Goal: Transaction & Acquisition: Purchase product/service

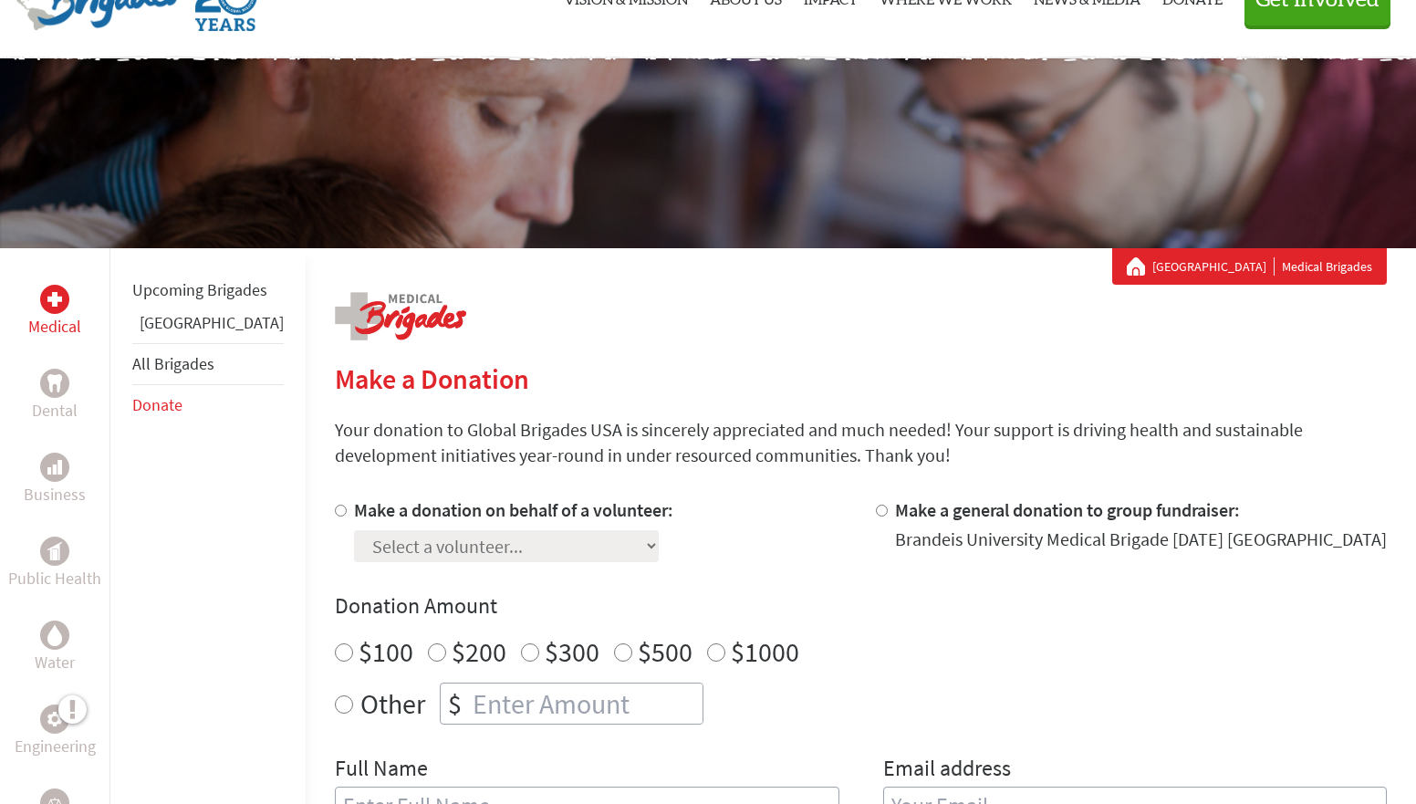
scroll to position [93, 0]
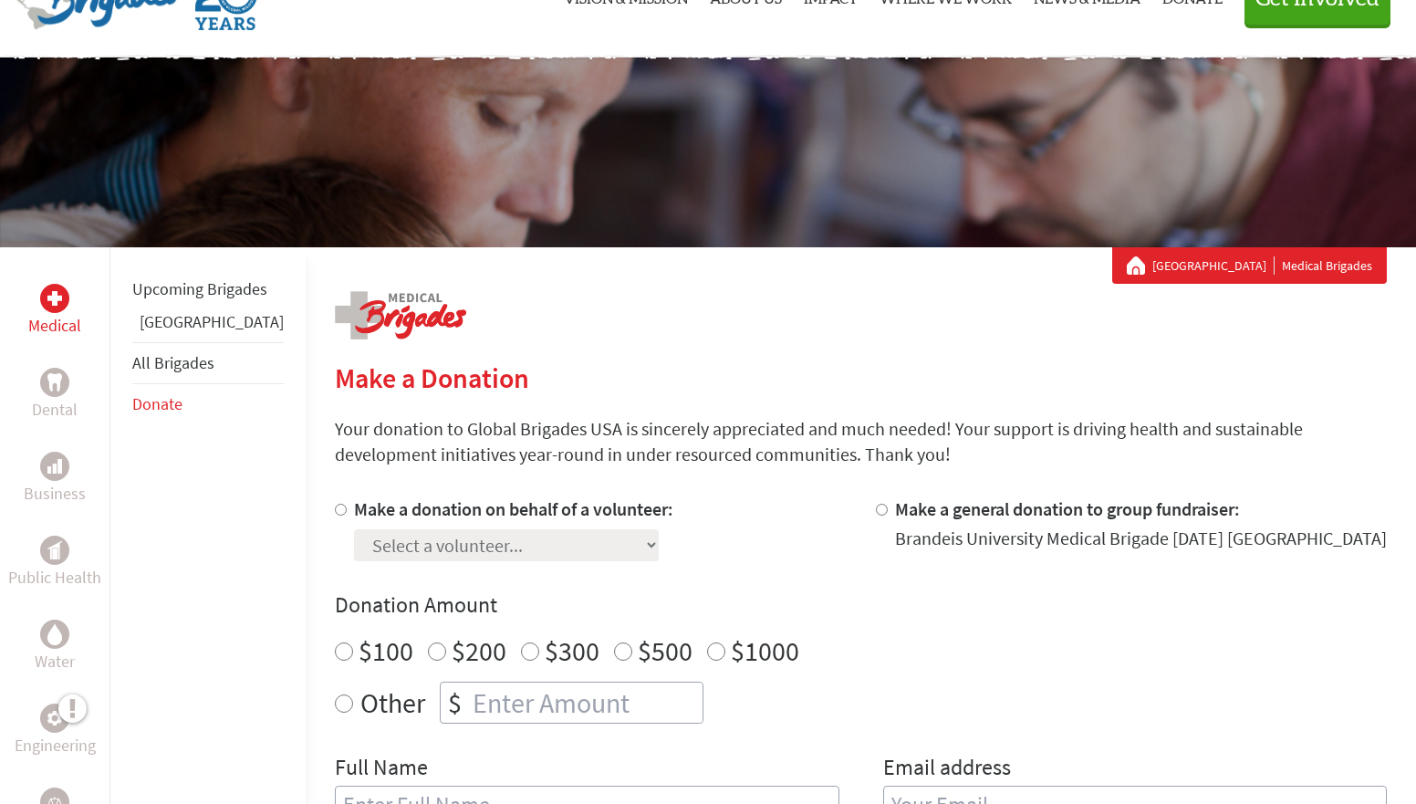
click at [614, 644] on input "$500" at bounding box center [623, 651] width 18 height 18
radio input "true"
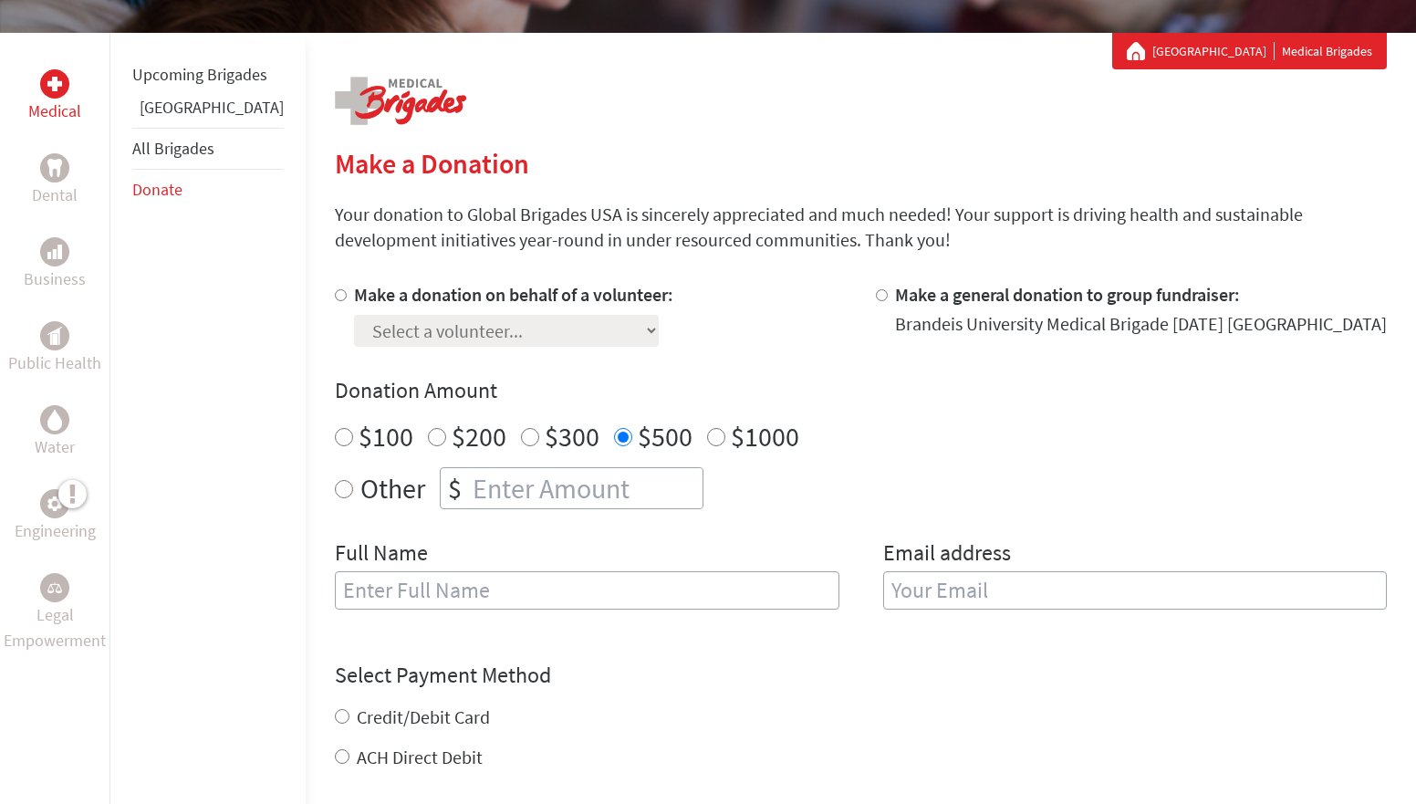
scroll to position [328, 0]
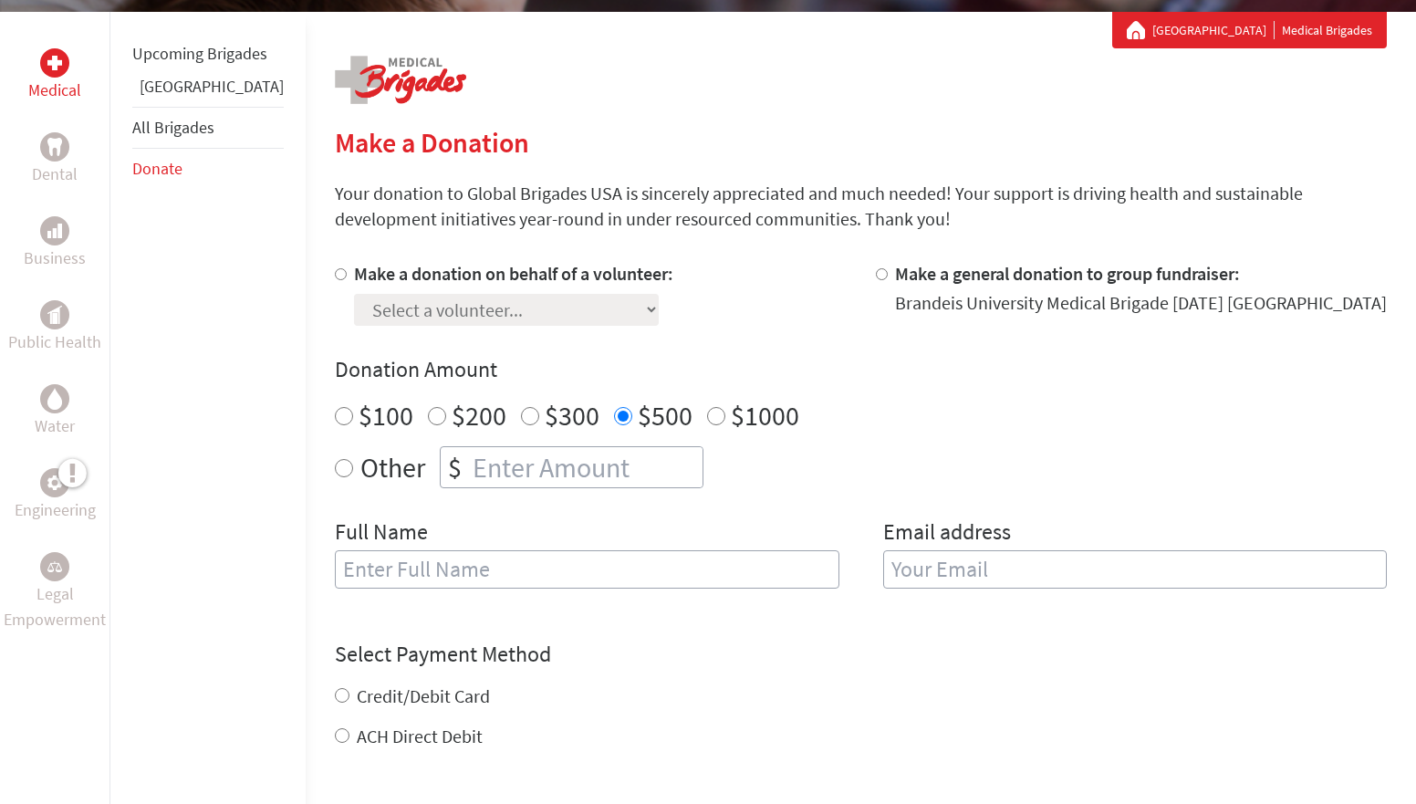
click at [390, 579] on input "text" at bounding box center [587, 569] width 504 height 38
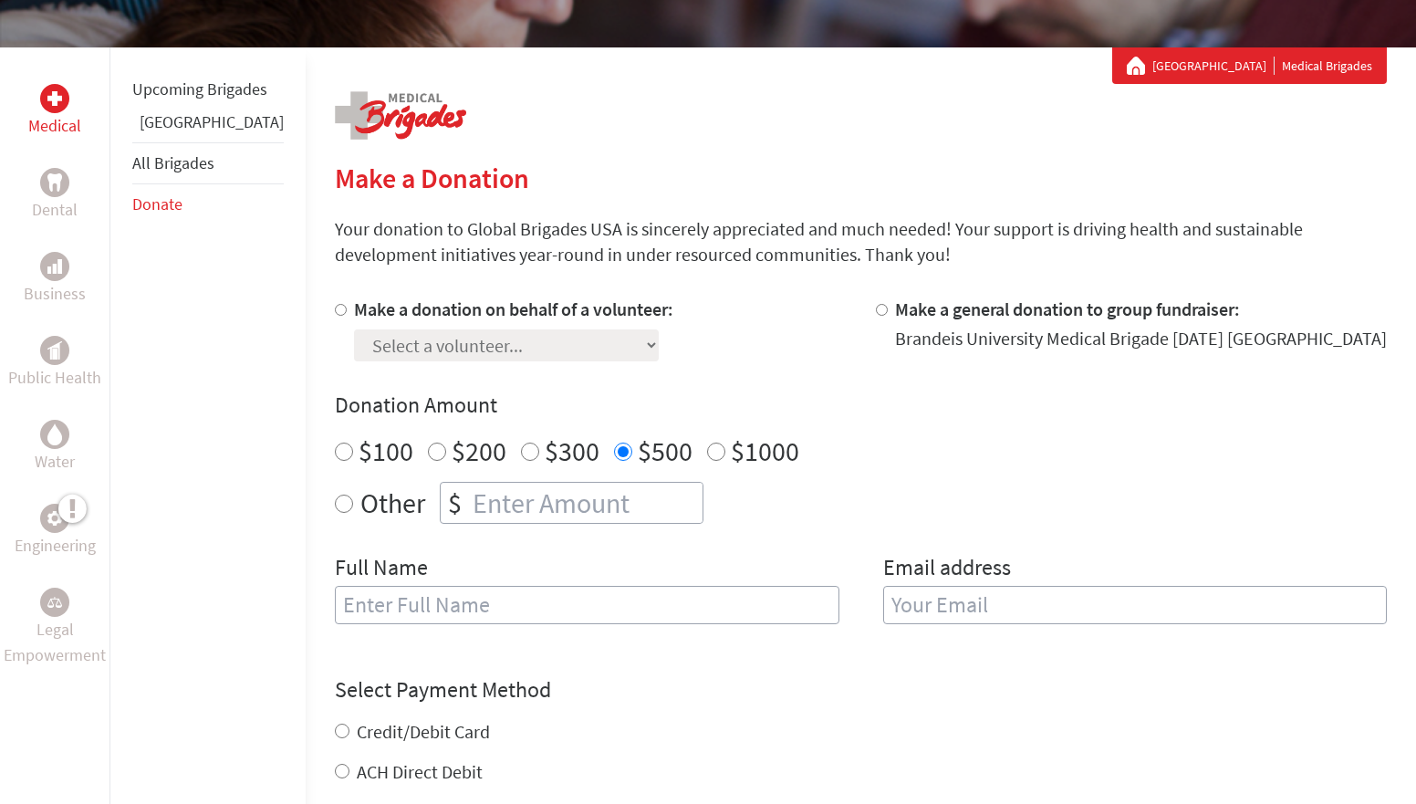
scroll to position [150, 0]
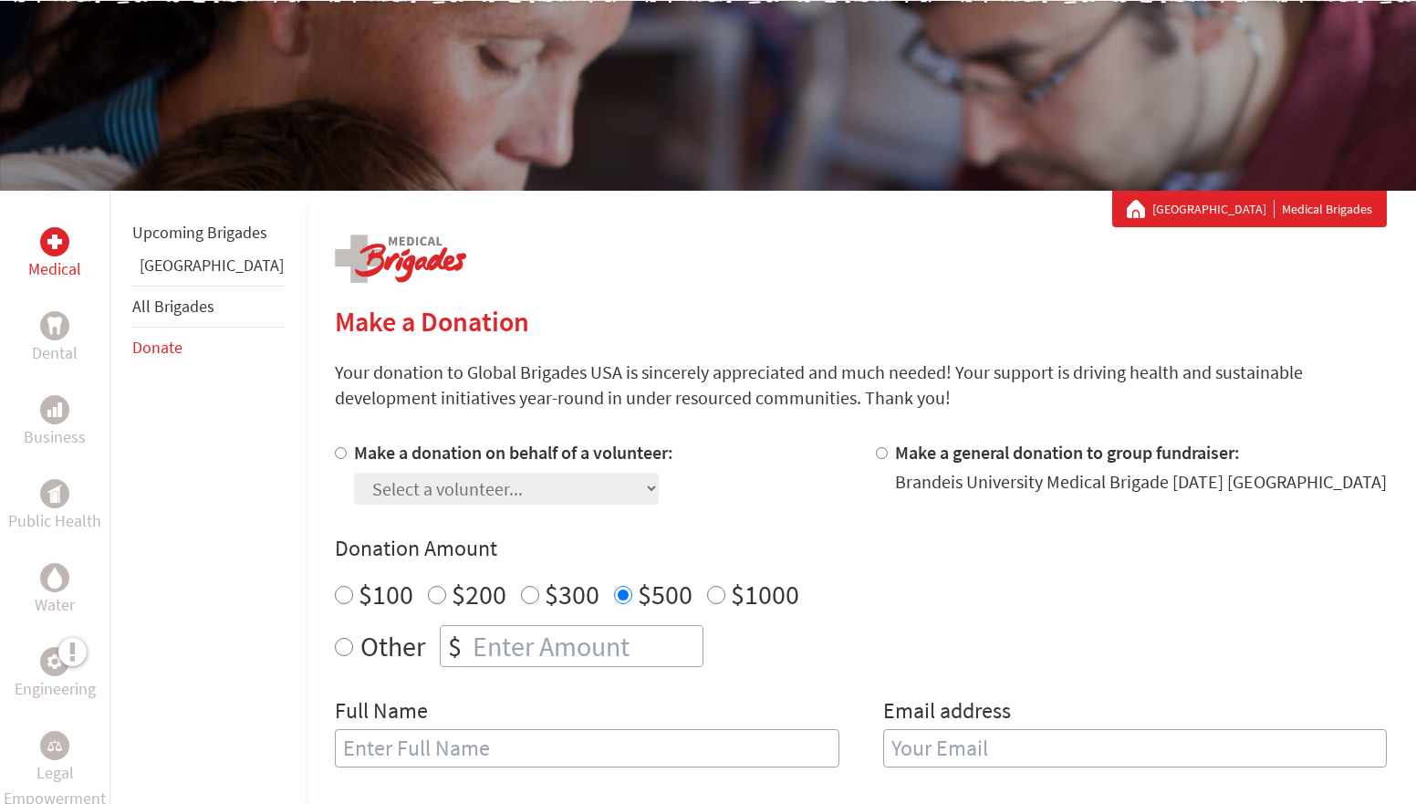
click at [354, 456] on label "Make a donation on behalf of a volunteer:" at bounding box center [513, 452] width 319 height 23
click at [335, 456] on input "Make a donation on behalf of a volunteer:" at bounding box center [341, 453] width 12 height 12
radio input "true"
click at [366, 476] on select "Select a volunteer... [PERSON_NAME] [PERSON_NAME] [PERSON_NAME] [PERSON_NAME] […" at bounding box center [506, 489] width 305 height 32
select select "DBC3F1FE-A539-11EF-9472-42010A8A002E"
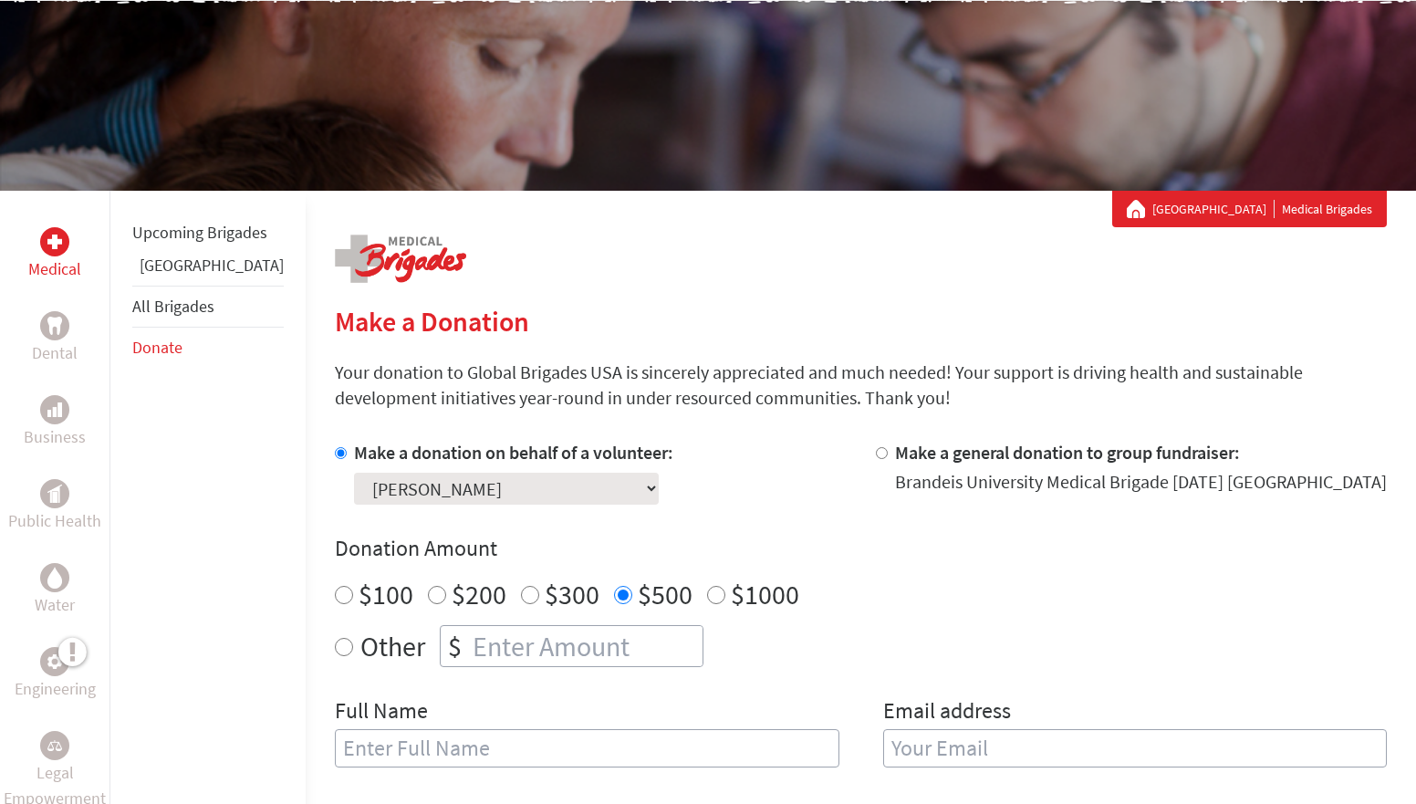
click at [354, 473] on select "Select a volunteer... [PERSON_NAME] [PERSON_NAME] [PERSON_NAME] [PERSON_NAME] […" at bounding box center [506, 489] width 305 height 32
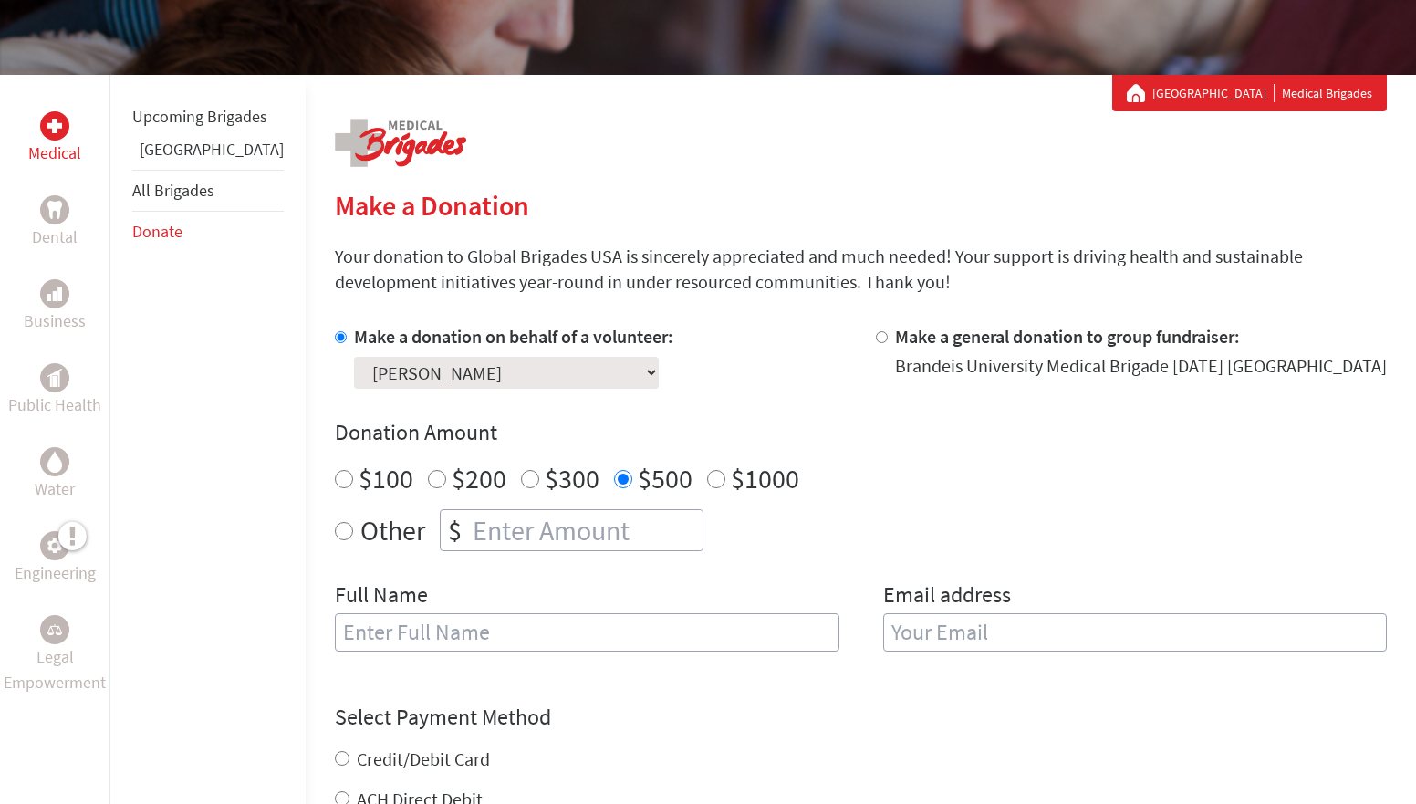
click at [601, 359] on div "Select a volunteer... [PERSON_NAME] [PERSON_NAME] [PERSON_NAME] [PERSON_NAME] […" at bounding box center [513, 368] width 319 height 39
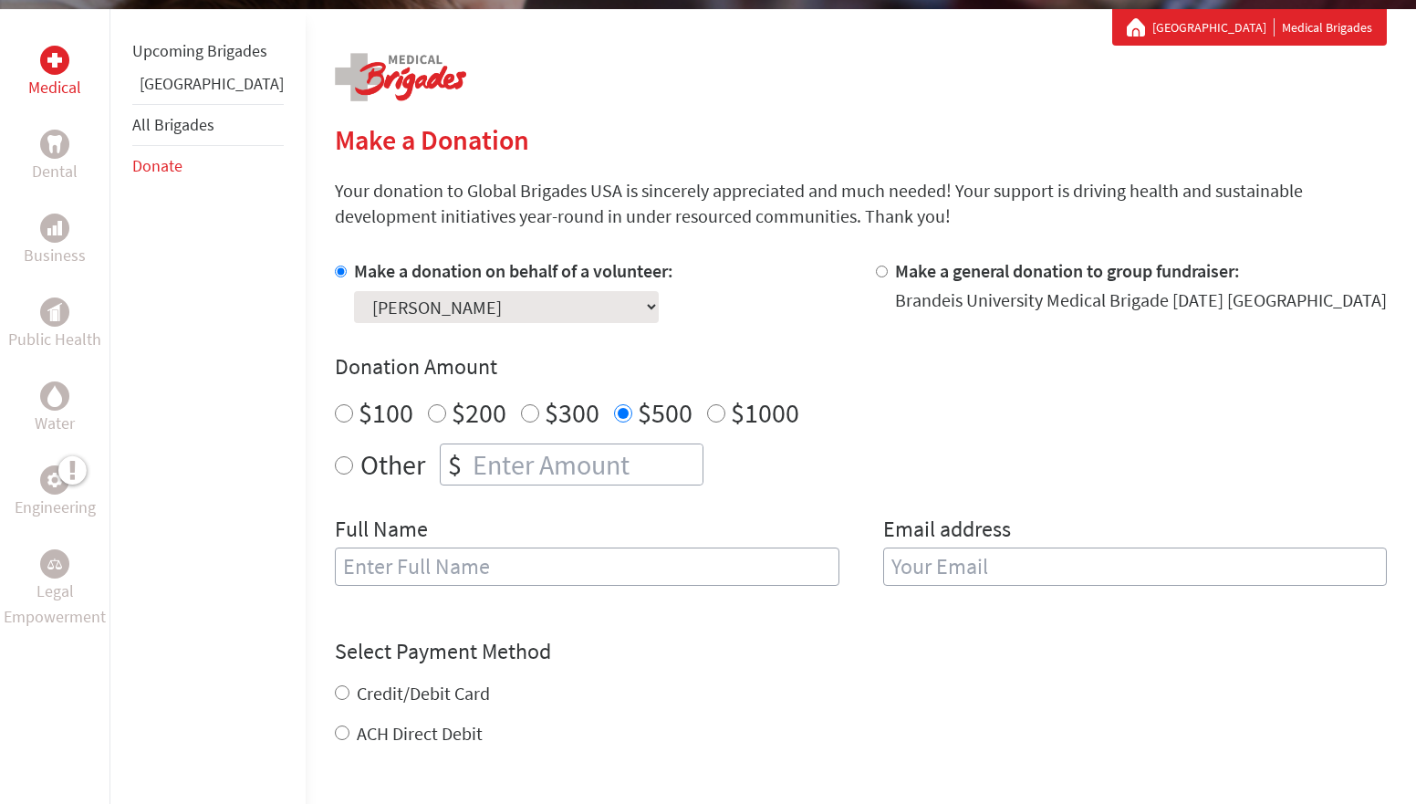
scroll to position [332, 0]
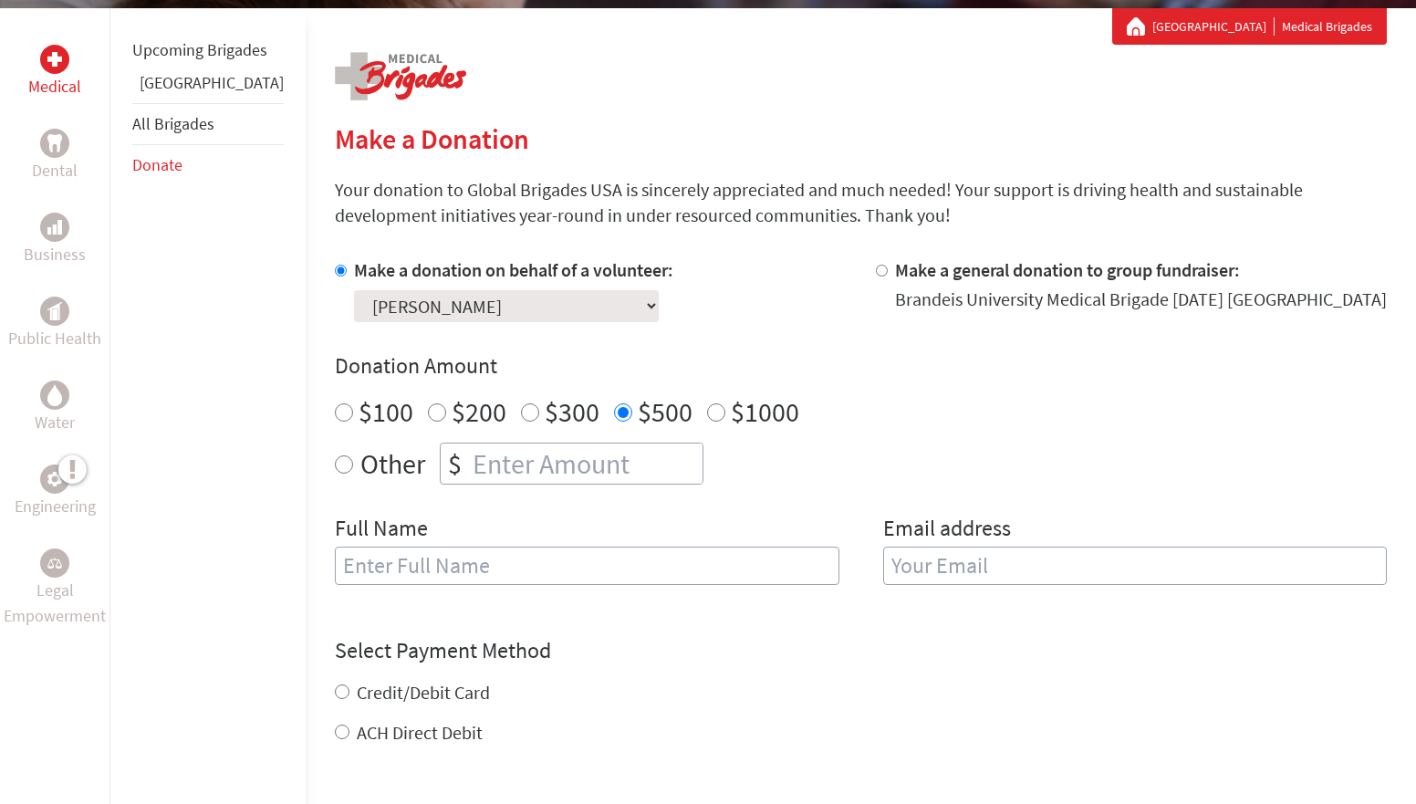
radio input "true"
click at [497, 457] on input "number" at bounding box center [586, 463] width 234 height 40
click at [614, 413] on div "$500" at bounding box center [653, 411] width 78 height 33
click at [614, 412] on div "$500" at bounding box center [653, 411] width 78 height 33
click at [614, 412] on input "$500" at bounding box center [623, 412] width 18 height 18
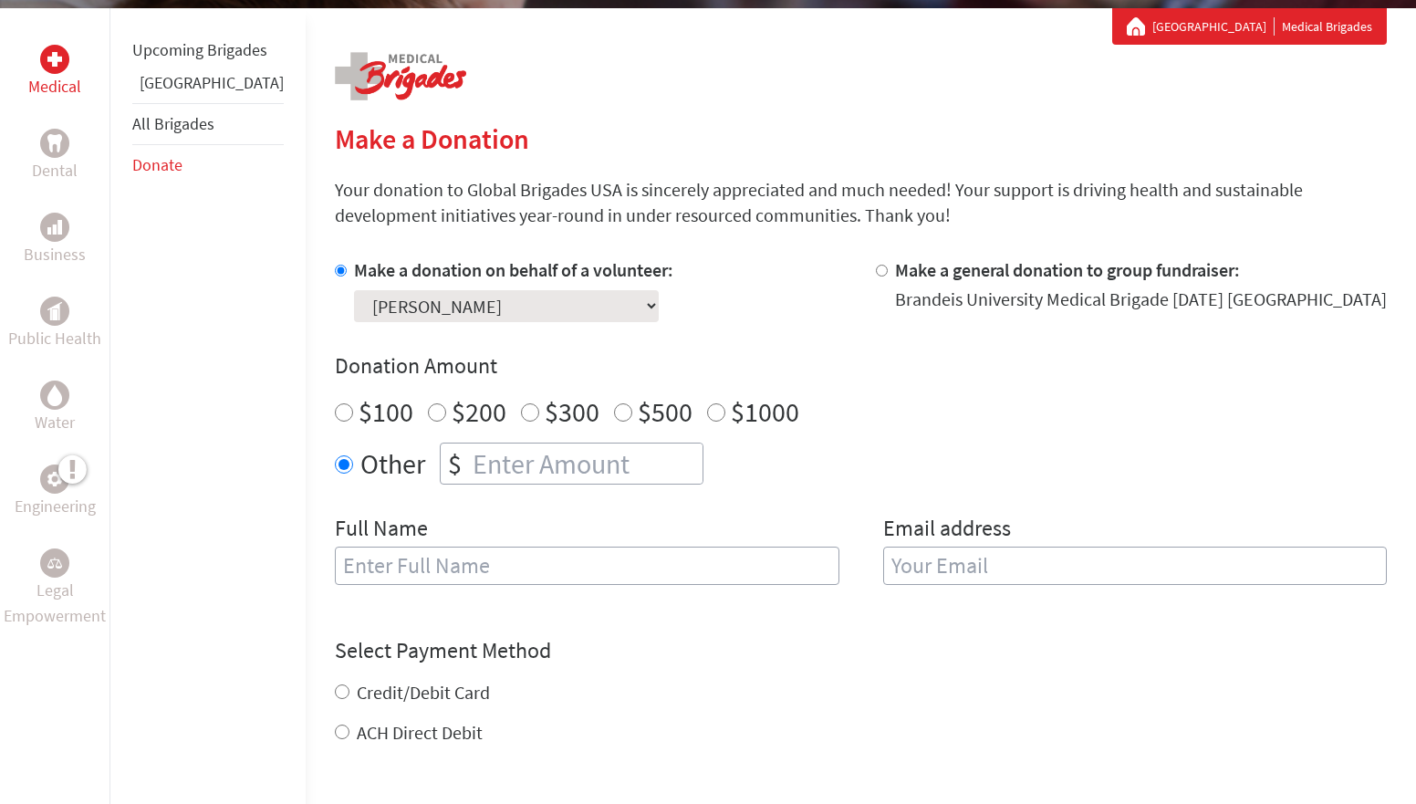
radio input "true"
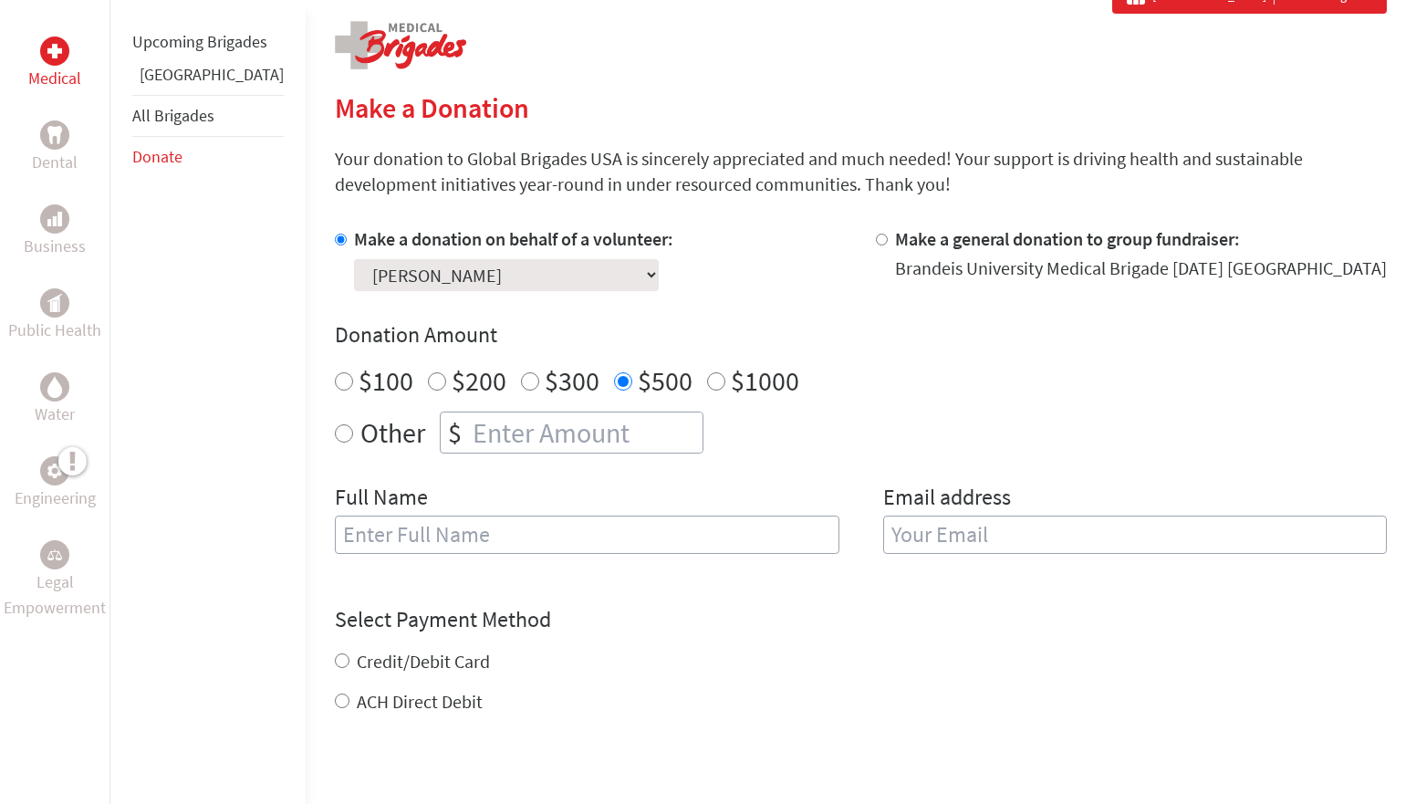
scroll to position [369, 0]
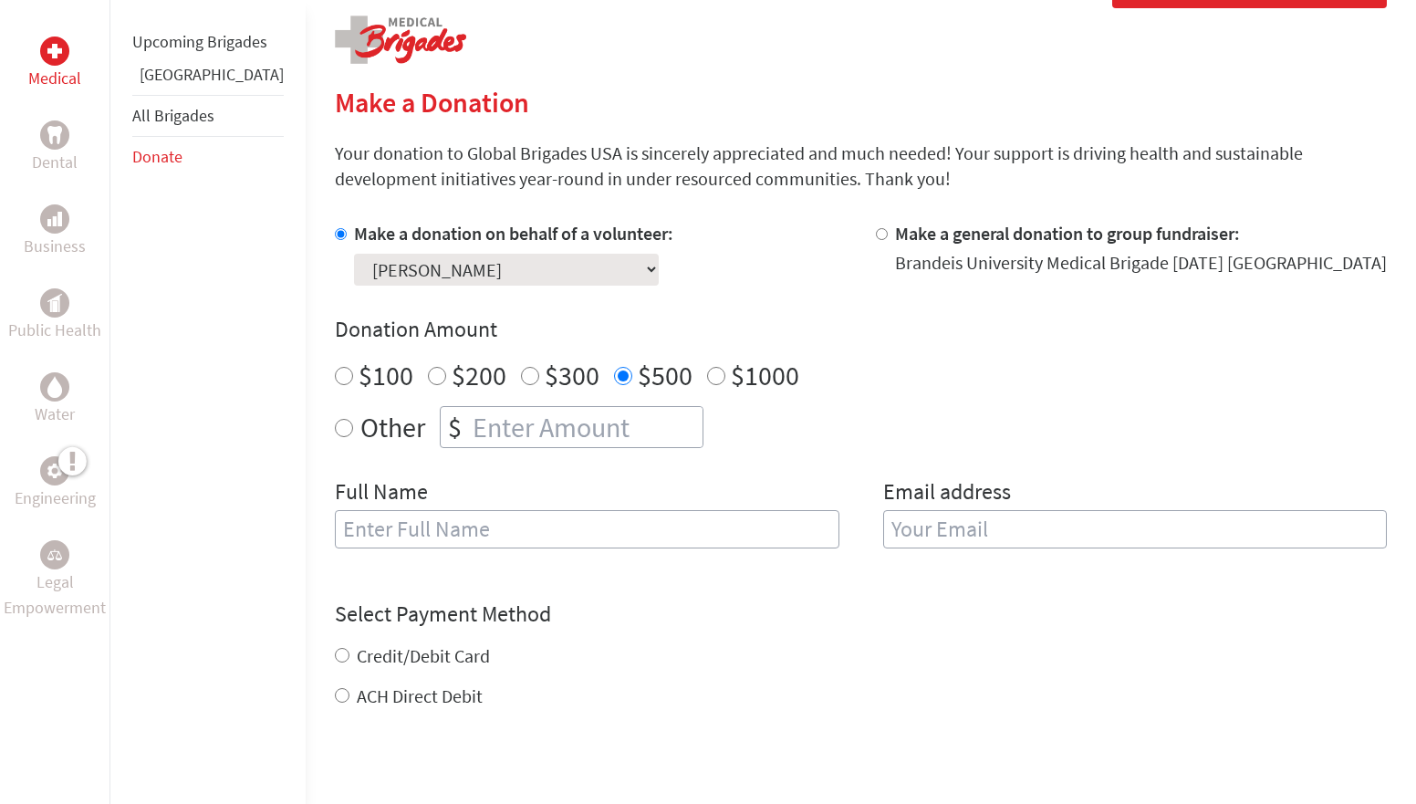
click at [577, 528] on input "text" at bounding box center [587, 529] width 504 height 38
type input "[PERSON_NAME]"
click at [972, 527] on input "email" at bounding box center [1135, 529] width 504 height 38
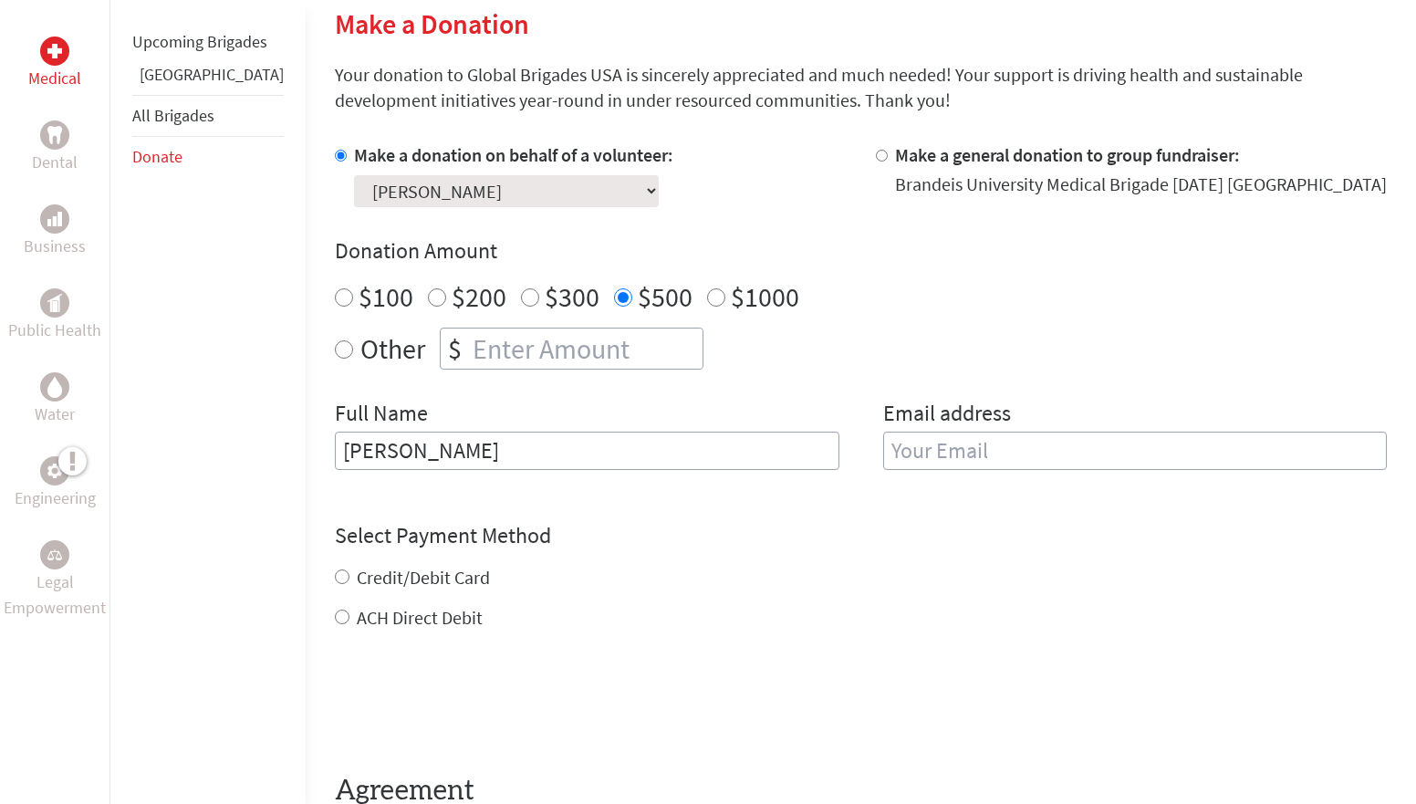
scroll to position [450, 0]
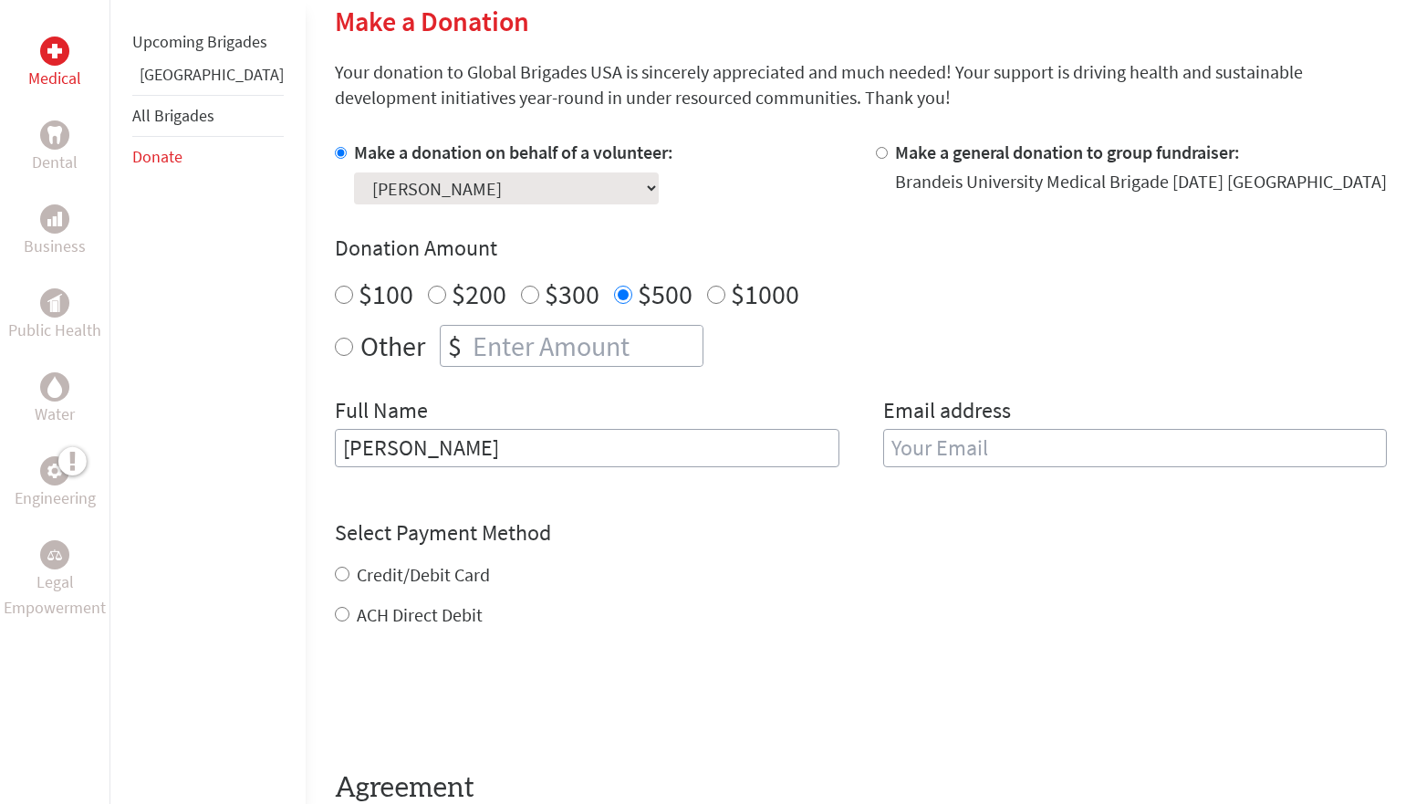
click at [357, 612] on label "ACH Direct Debit" at bounding box center [420, 614] width 126 height 23
click at [346, 612] on input "ACH Direct Debit" at bounding box center [342, 614] width 15 height 15
radio input "true"
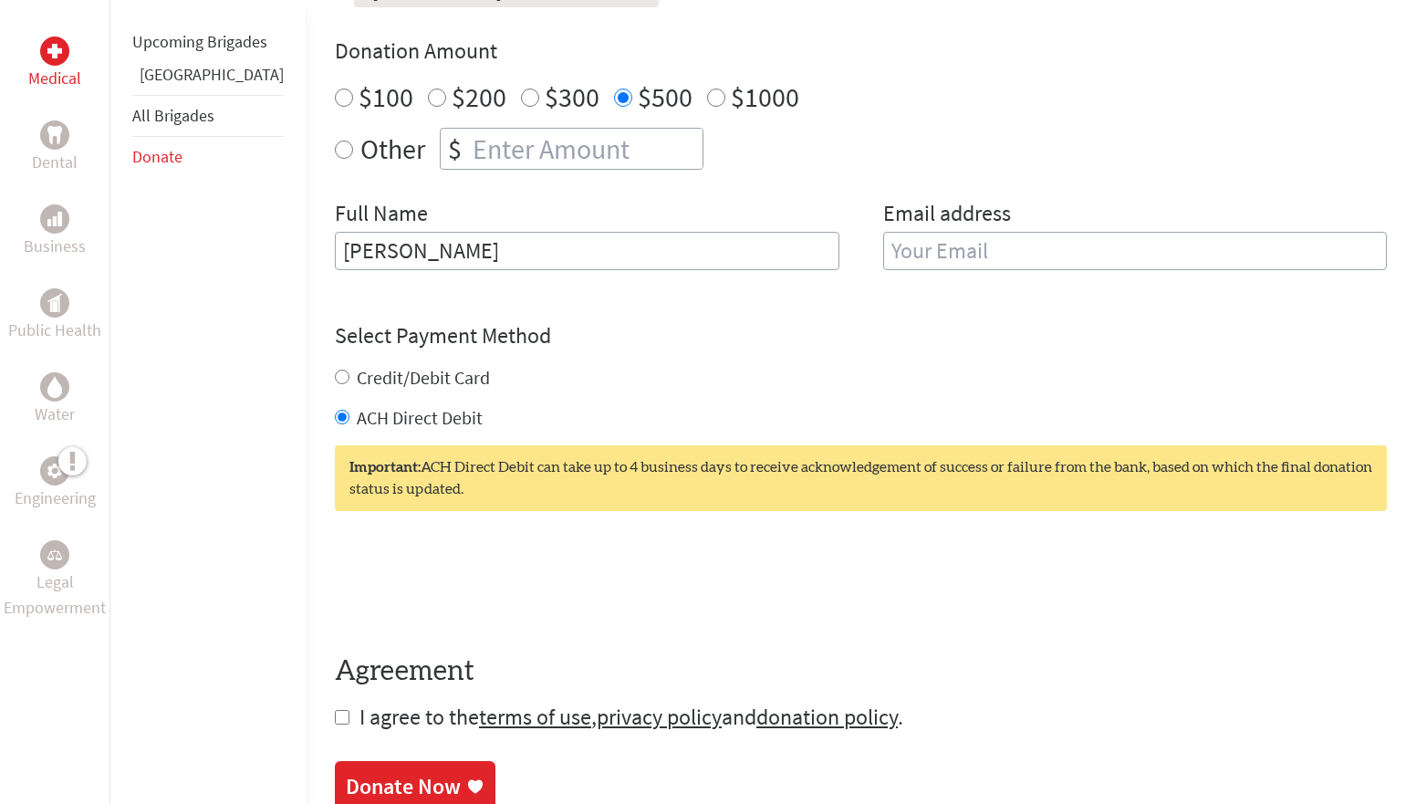
scroll to position [650, 0]
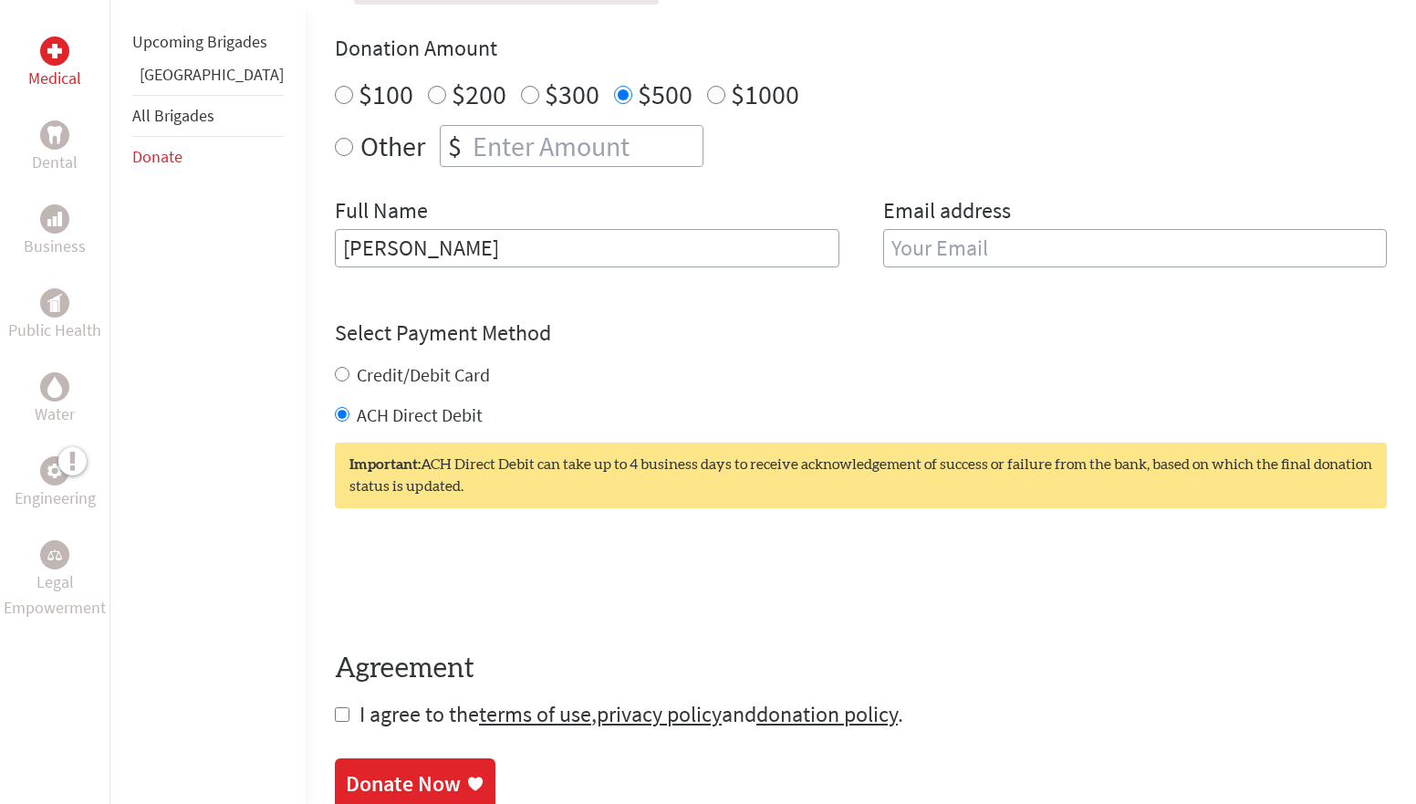
click at [922, 261] on input "email" at bounding box center [1135, 248] width 504 height 38
type input "[EMAIL_ADDRESS][DOMAIN_NAME]"
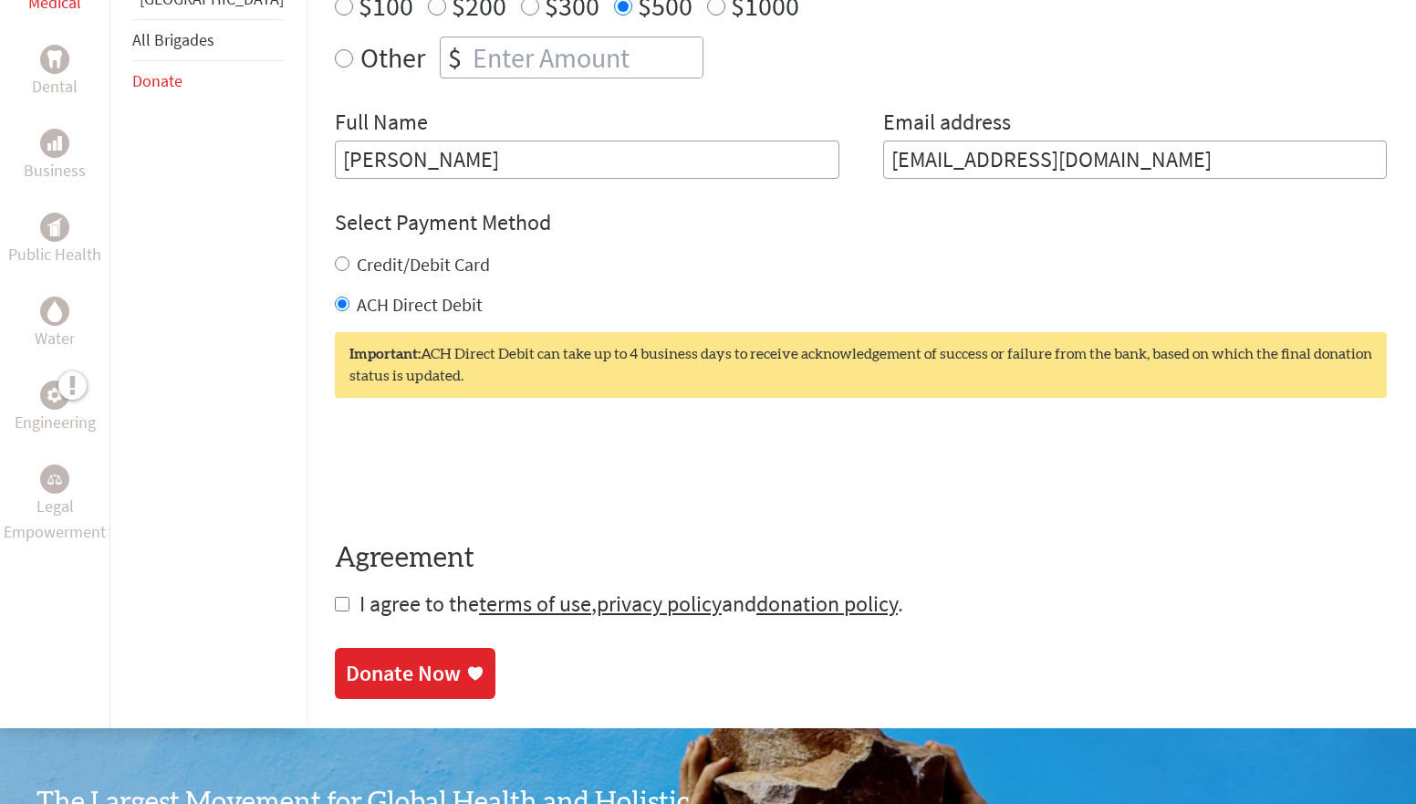
scroll to position [745, 0]
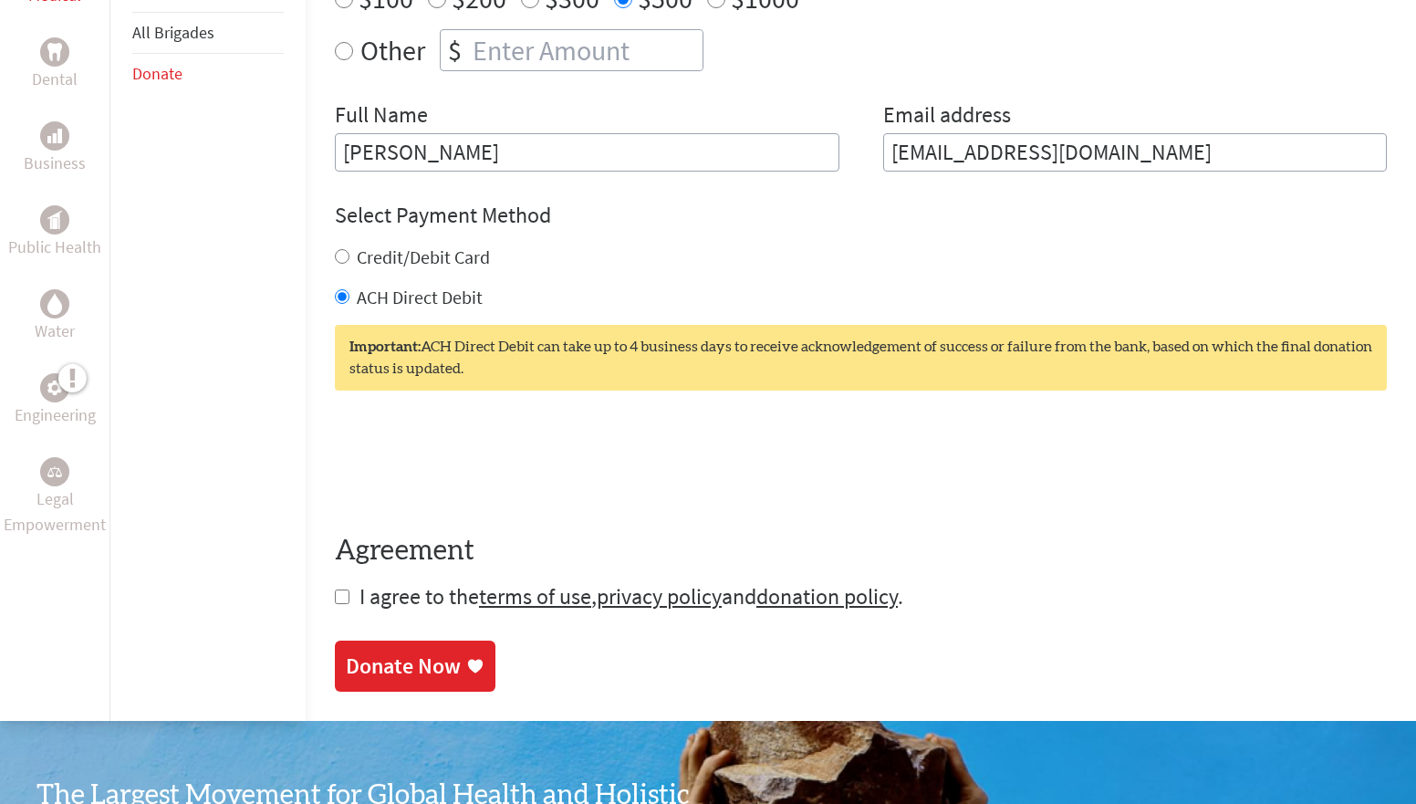
click at [359, 607] on span "I agree to the terms of use , privacy policy and donation policy ." at bounding box center [631, 596] width 544 height 28
click at [335, 599] on input "checkbox" at bounding box center [342, 596] width 15 height 15
checkbox input "true"
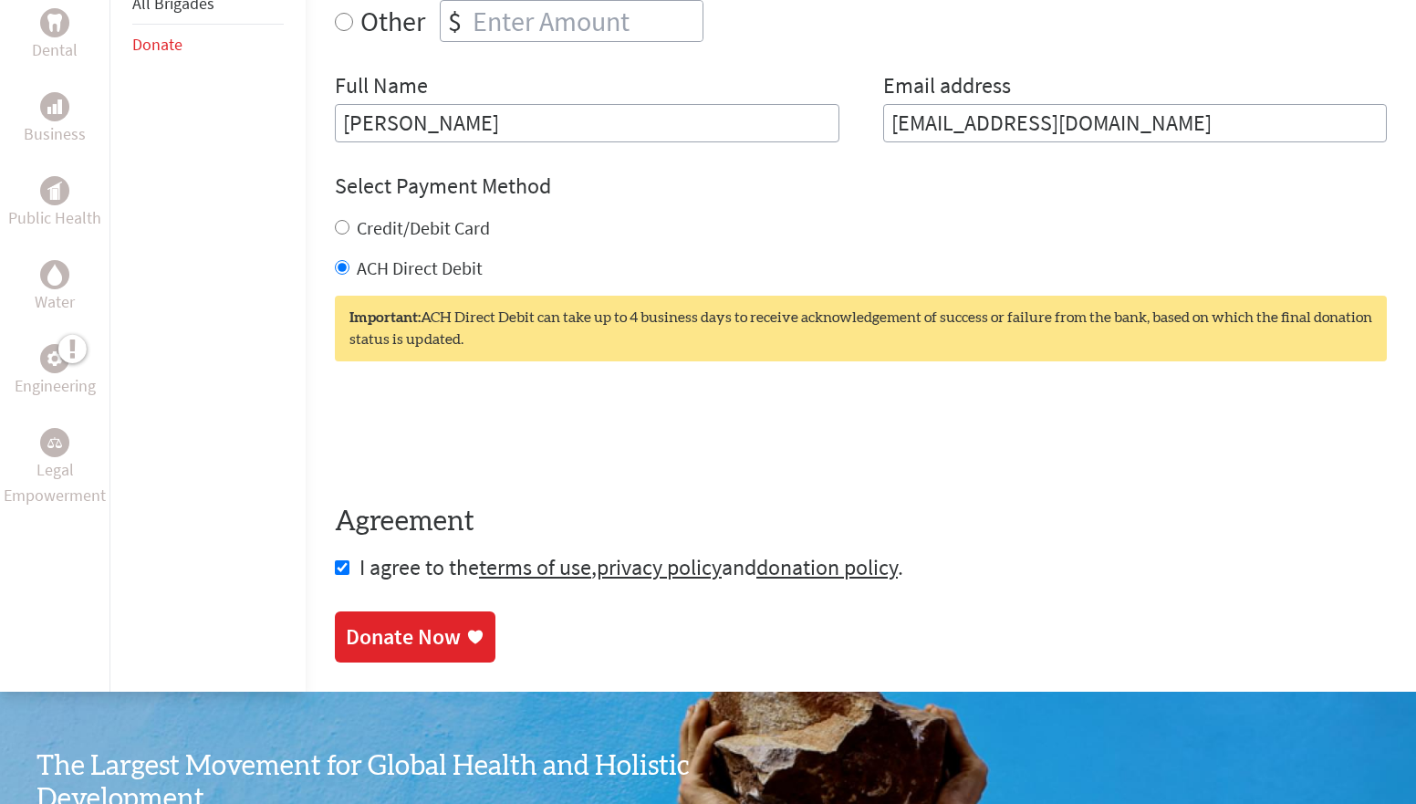
scroll to position [824, 0]
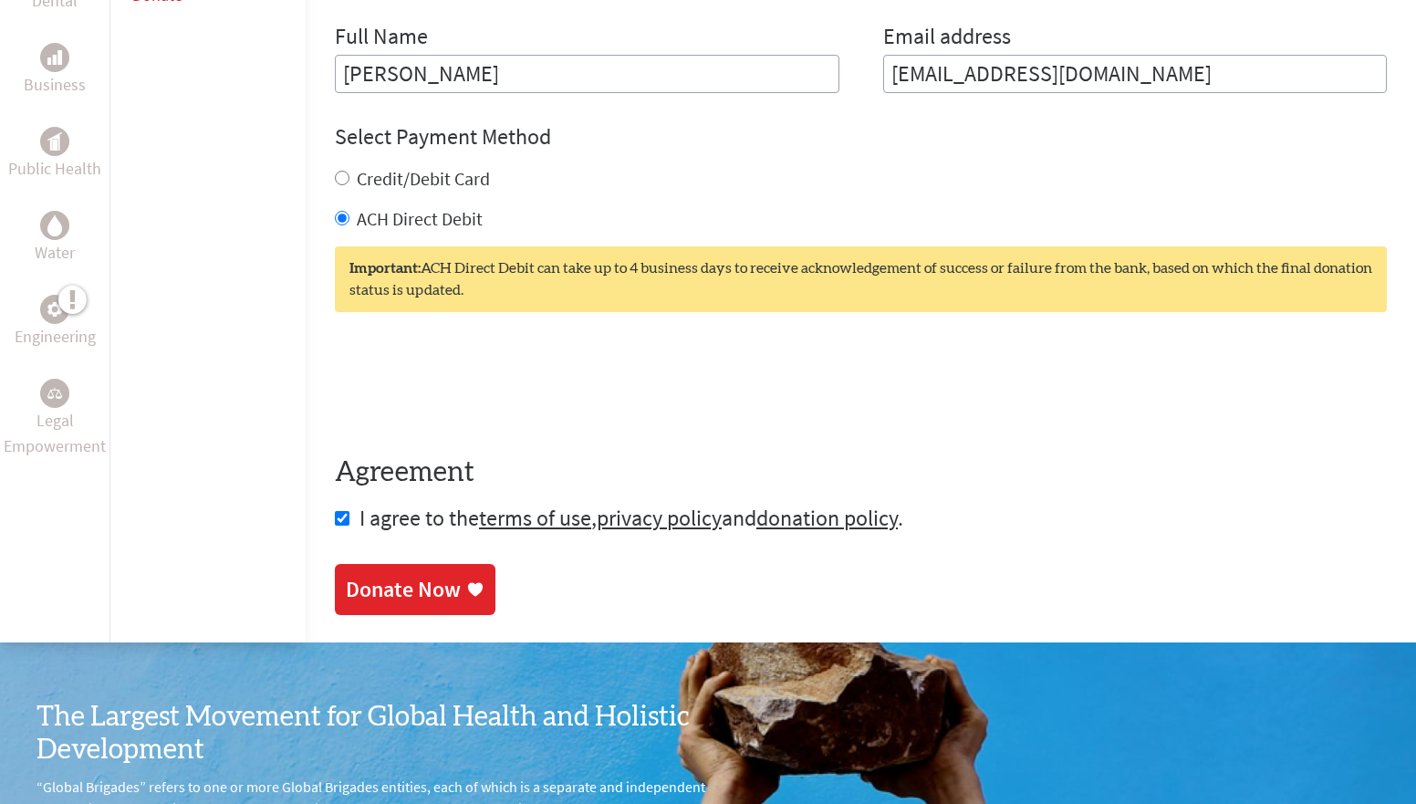
click at [346, 580] on div "Donate Now" at bounding box center [403, 589] width 115 height 29
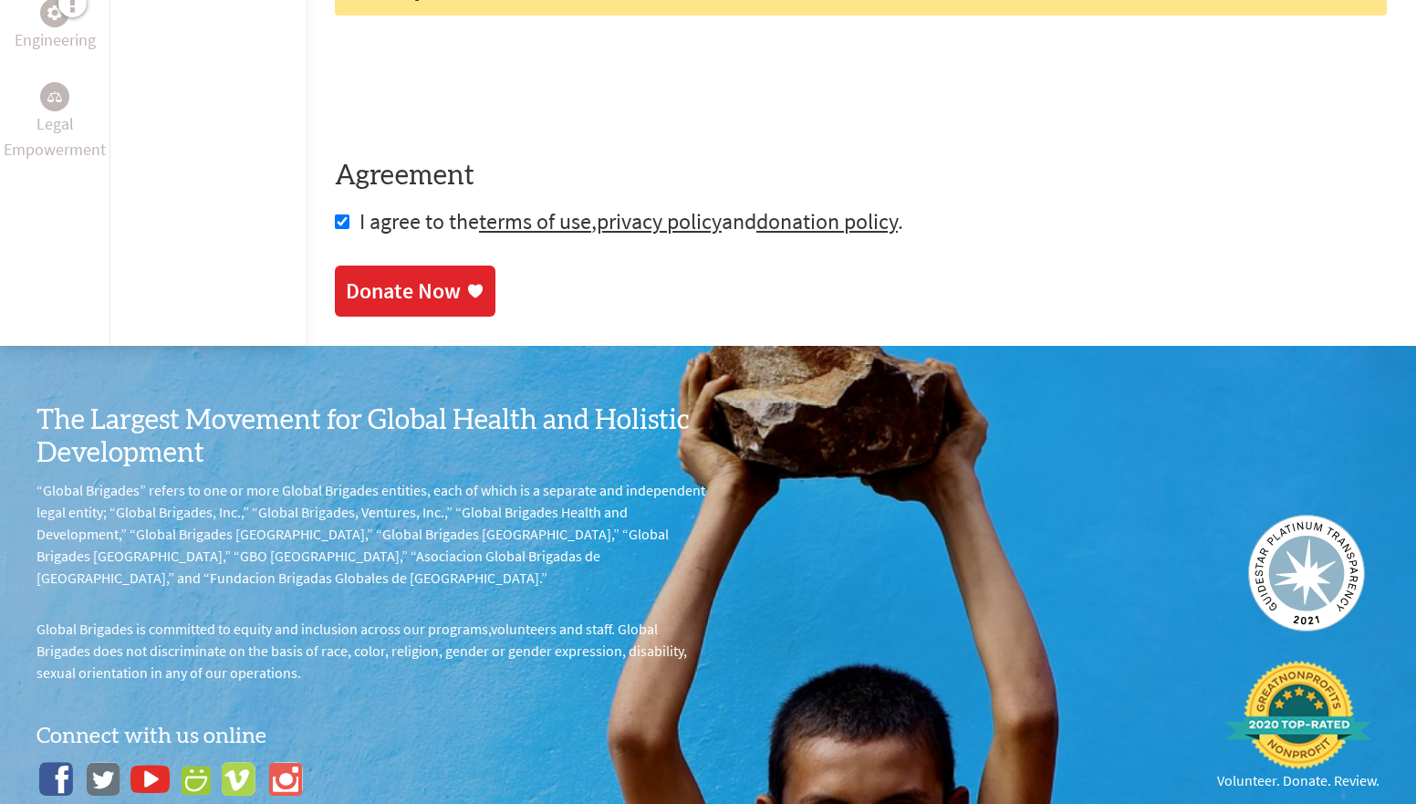
scroll to position [1044, 0]
